Goal: Task Accomplishment & Management: Manage account settings

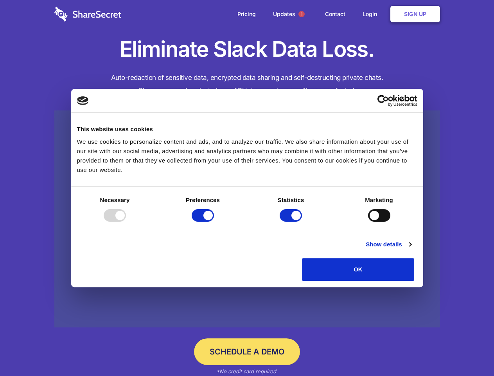
click at [126, 222] on div at bounding box center [115, 215] width 22 height 13
click at [214, 222] on input "Preferences" at bounding box center [203, 215] width 22 height 13
checkbox input "false"
click at [292, 222] on input "Statistics" at bounding box center [291, 215] width 22 height 13
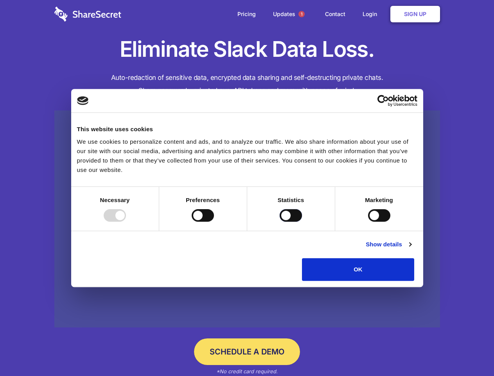
checkbox input "false"
click at [368, 222] on input "Marketing" at bounding box center [379, 215] width 22 height 13
checkbox input "true"
click at [411, 249] on link "Show details" at bounding box center [388, 244] width 45 height 9
